Goal: Navigation & Orientation: Find specific page/section

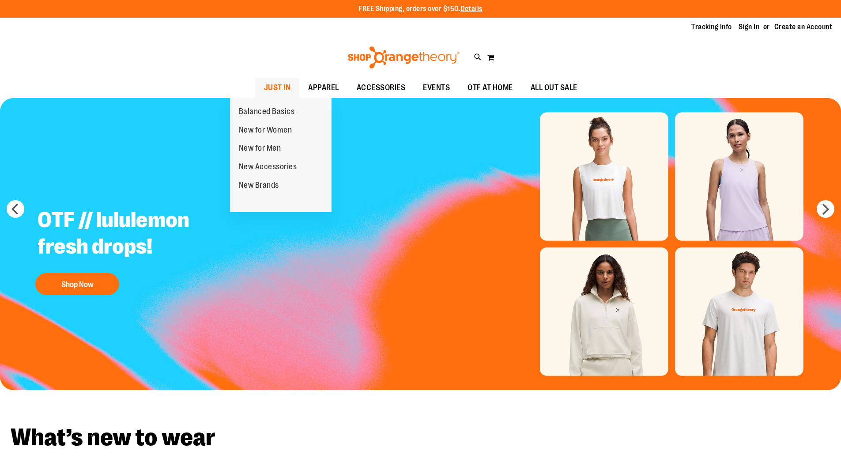
type input "**********"
click at [264, 84] on span "JUST IN" at bounding box center [277, 88] width 27 height 20
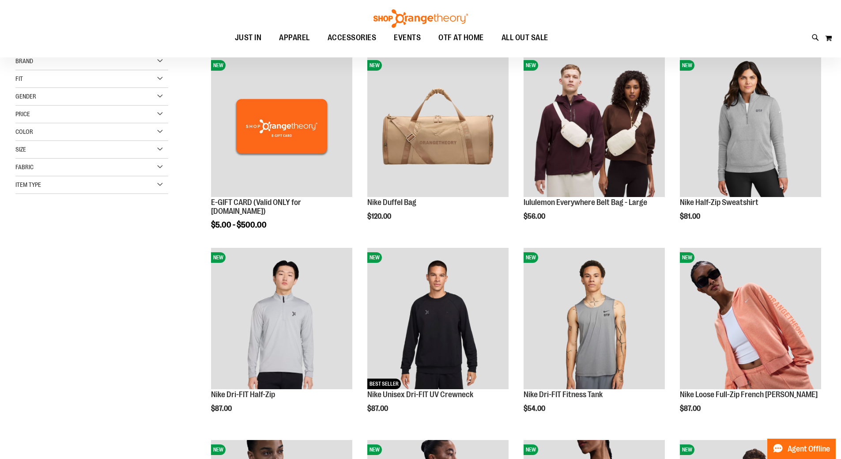
scroll to position [132, 0]
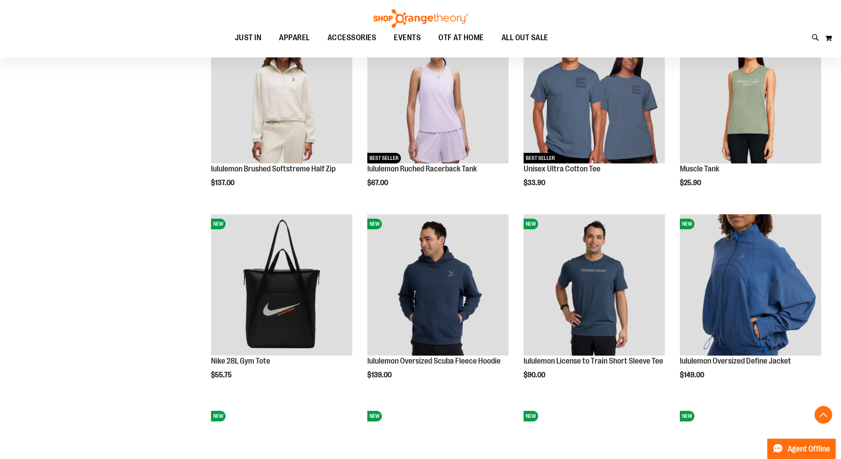
scroll to position [750, 0]
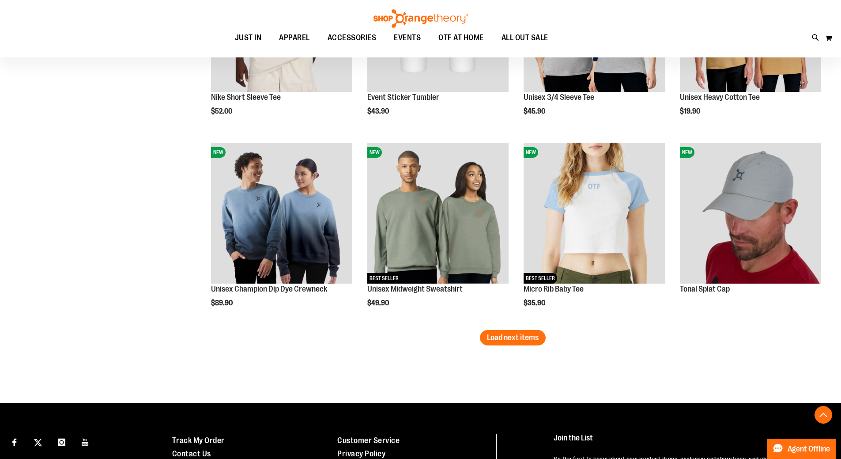
scroll to position [1589, 0]
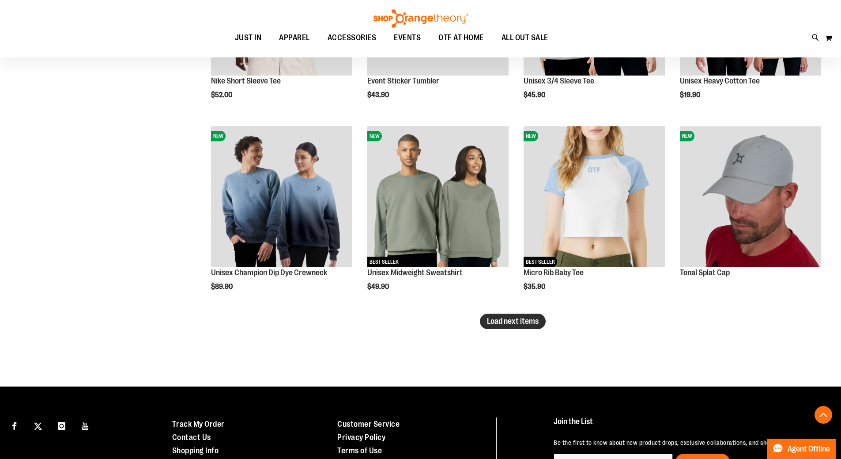
type input "**********"
click at [530, 321] on span "Load next items" at bounding box center [513, 321] width 52 height 9
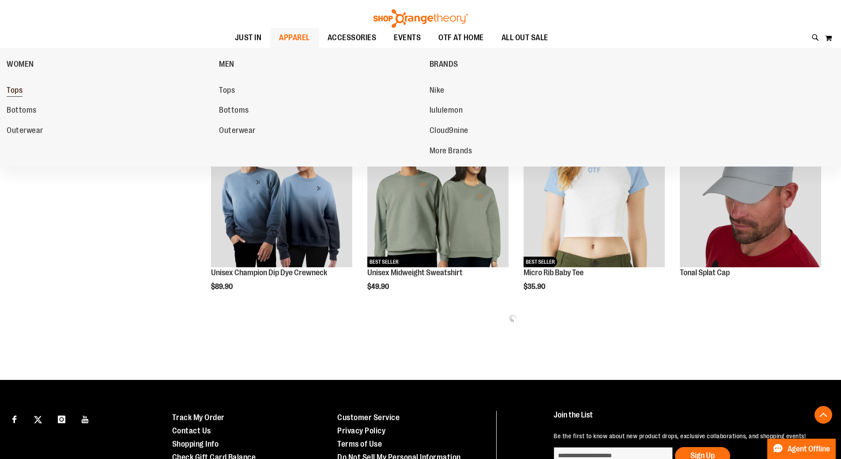
click at [22, 87] on span "Tops" at bounding box center [15, 91] width 16 height 11
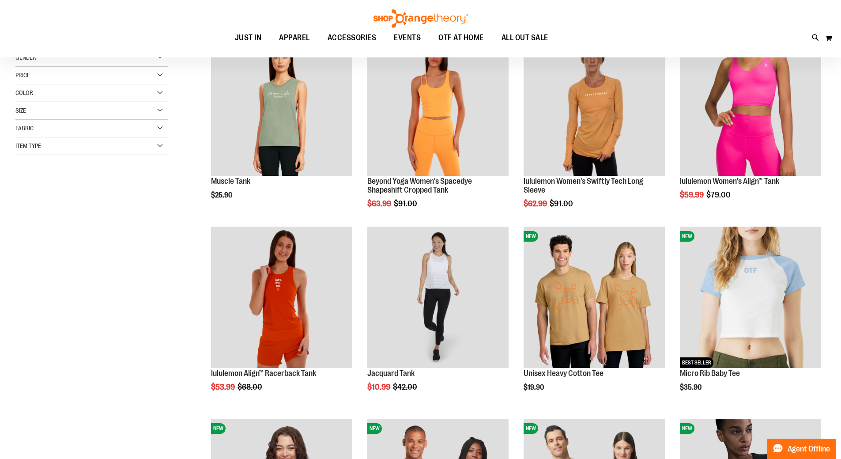
scroll to position [132, 0]
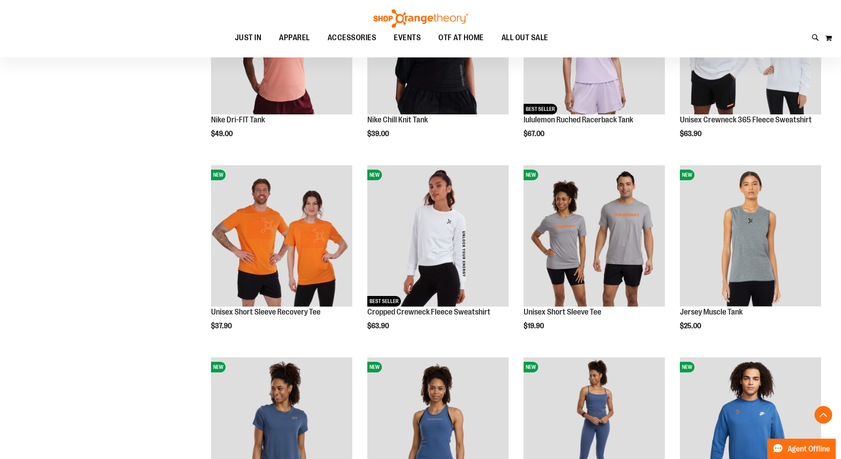
scroll to position [794, 0]
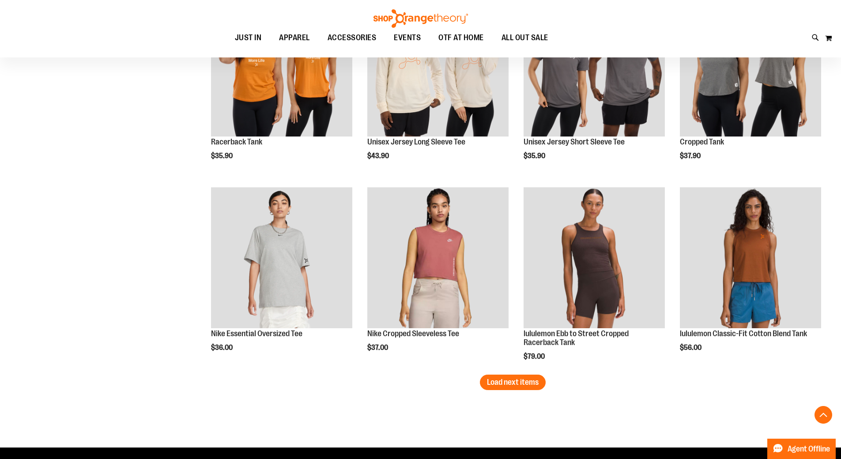
scroll to position [1545, 0]
